Goal: Task Accomplishment & Management: Complete application form

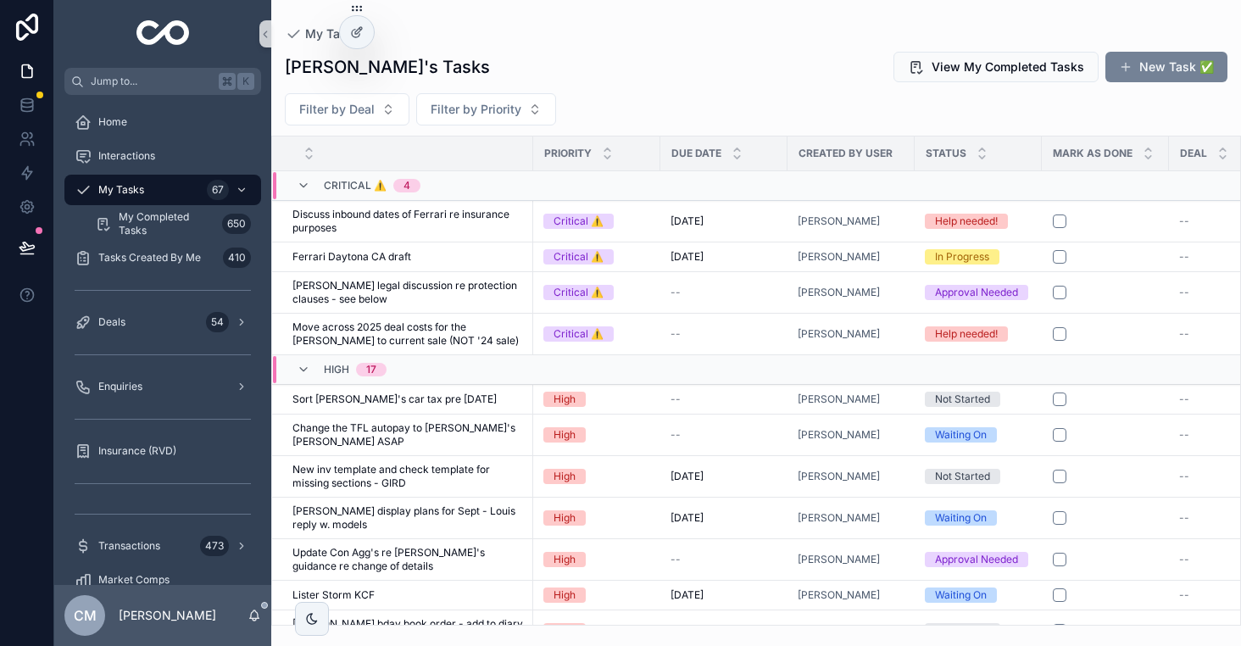
click at [1181, 63] on button "New Task ✅" at bounding box center [1166, 67] width 122 height 31
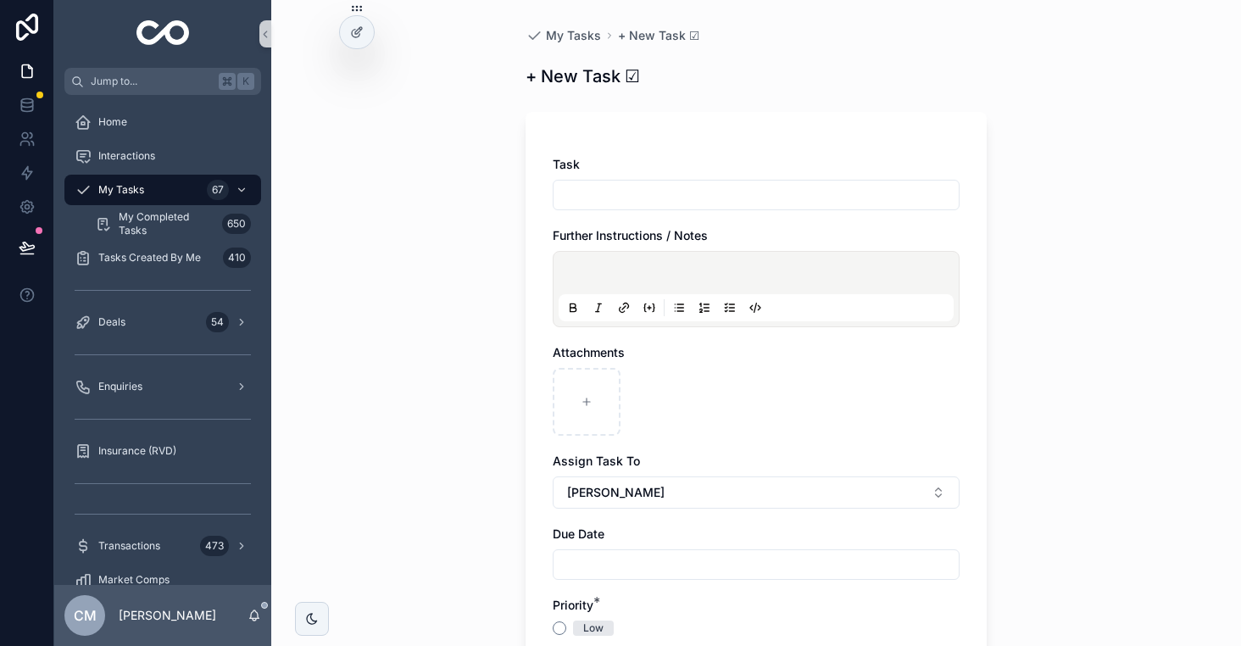
click at [756, 194] on input "scrollable content" at bounding box center [755, 195] width 405 height 24
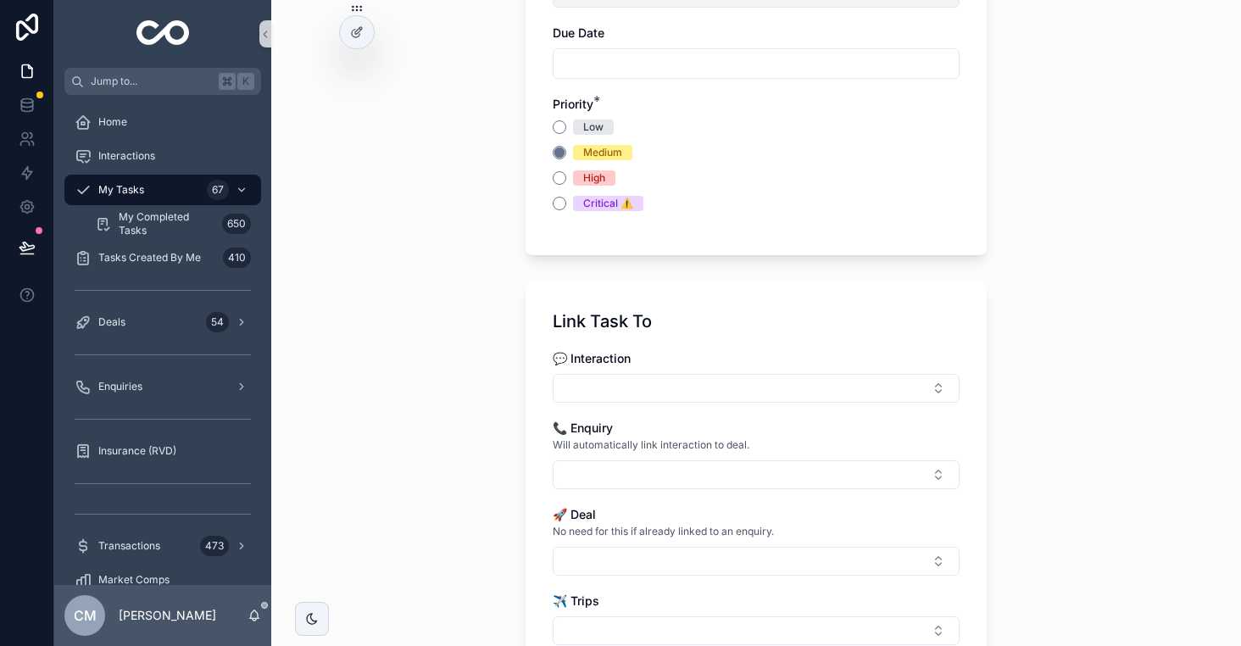
scroll to position [635, 0]
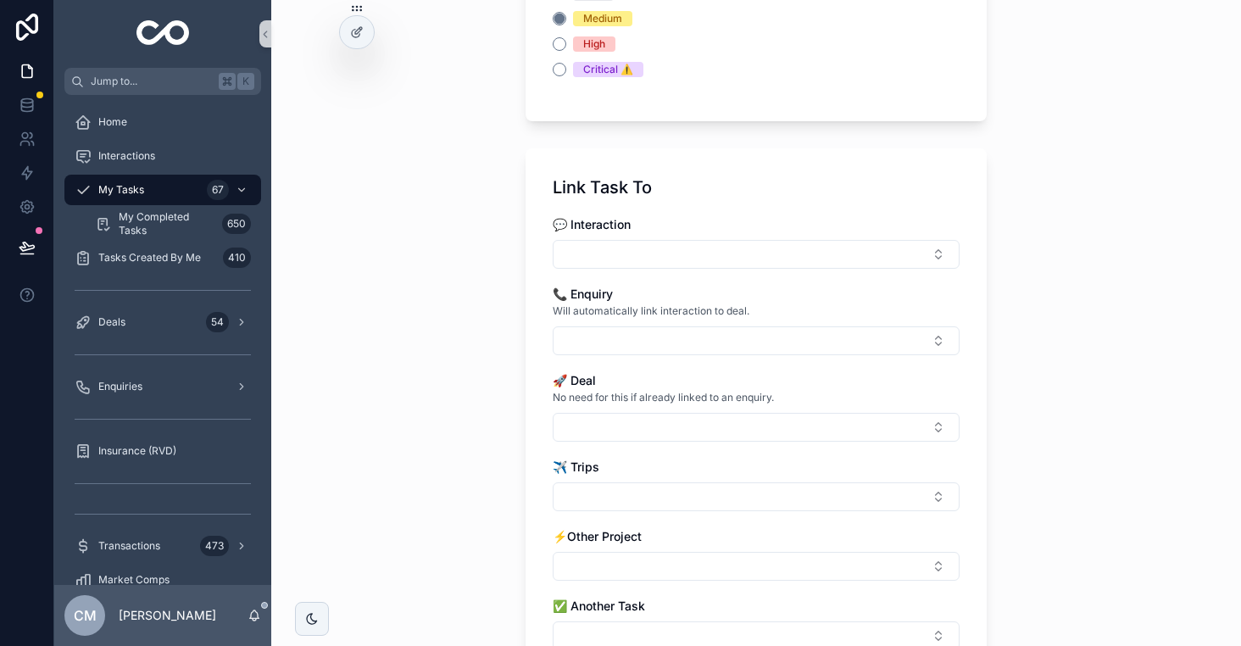
type input "**********"
click at [560, 47] on button "High" at bounding box center [559, 44] width 14 height 14
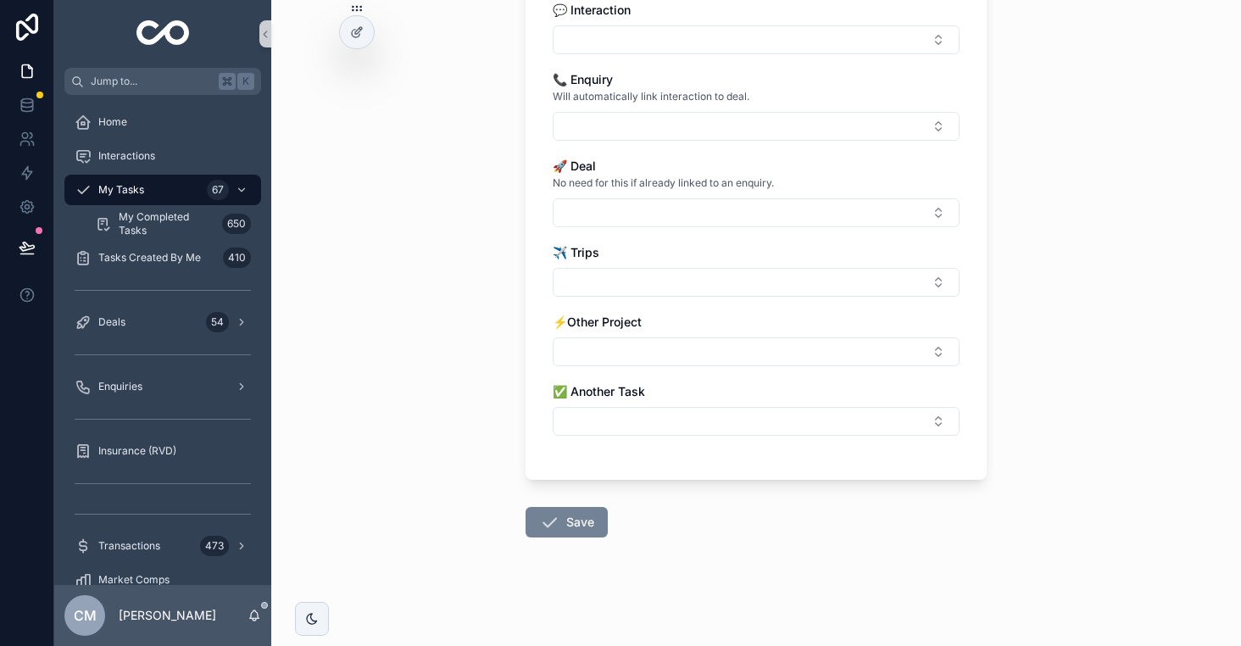
click at [572, 526] on button "Save" at bounding box center [566, 522] width 82 height 31
